Goal: Transaction & Acquisition: Subscribe to service/newsletter

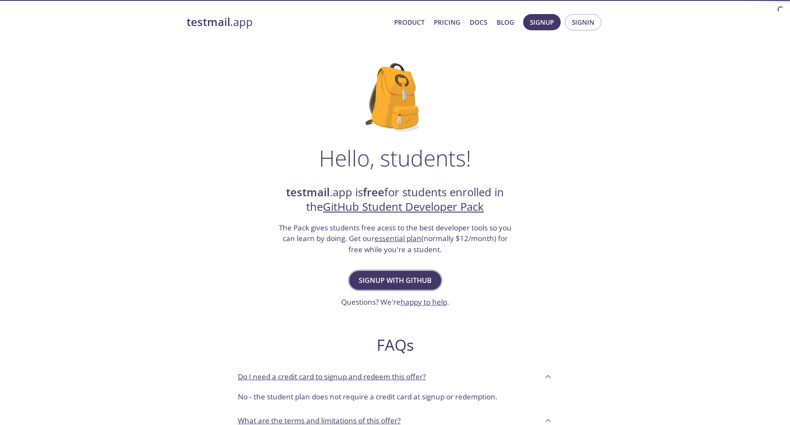
click at [417, 281] on span "Signup with GitHub" at bounding box center [395, 281] width 73 height 12
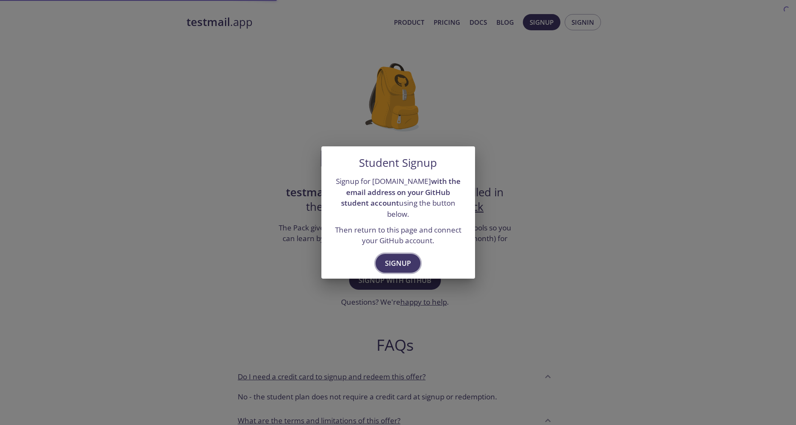
click at [405, 262] on span "Signup" at bounding box center [398, 263] width 26 height 12
